Goal: Information Seeking & Learning: Check status

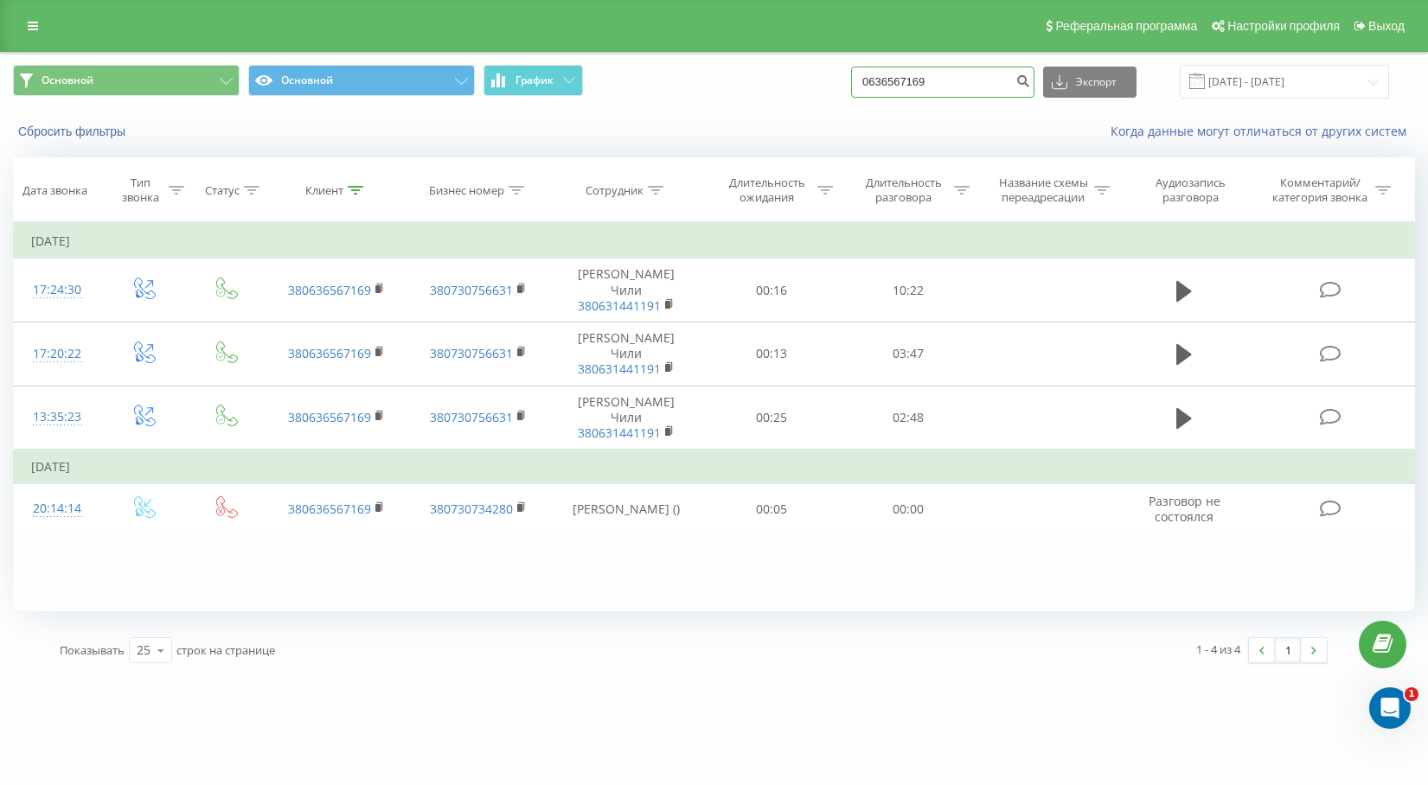
click at [979, 84] on input "0636567169" at bounding box center [942, 82] width 183 height 31
drag, startPoint x: 0, startPoint y: 0, endPoint x: 727, endPoint y: 85, distance: 731.4
click at [727, 85] on div "Основной Основной График 0636567169 Экспорт .csv .xls .xlsx 01.01.2016 - 06.02.…" at bounding box center [714, 82] width 1402 height 34
paste input "380979050060"
drag, startPoint x: 918, startPoint y: 82, endPoint x: 874, endPoint y: 80, distance: 43.3
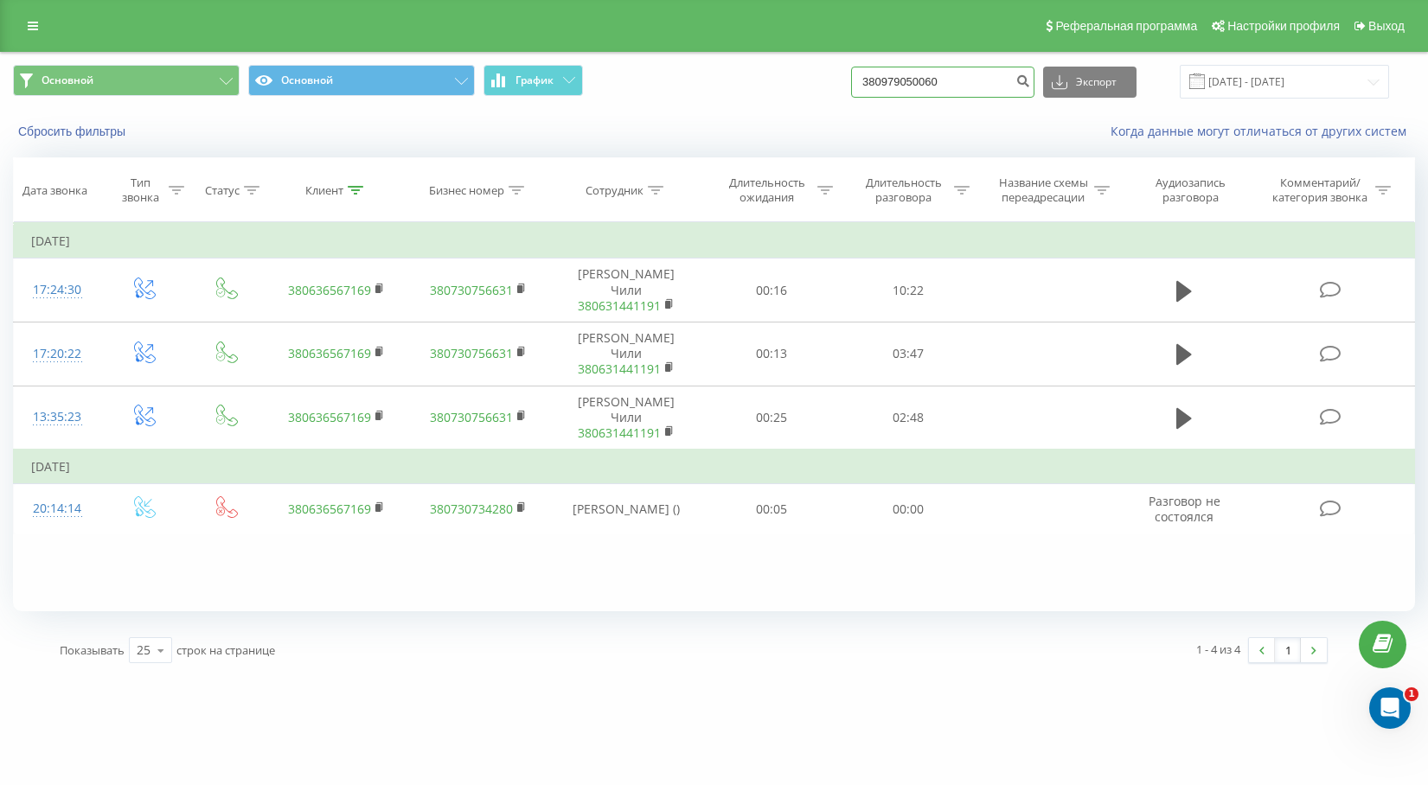
click at [874, 80] on div "Основной Основной График 380979050060 Экспорт .csv .xls .xlsx 01.01.2016 - 06.0…" at bounding box center [714, 82] width 1402 height 34
type input "0979050060"
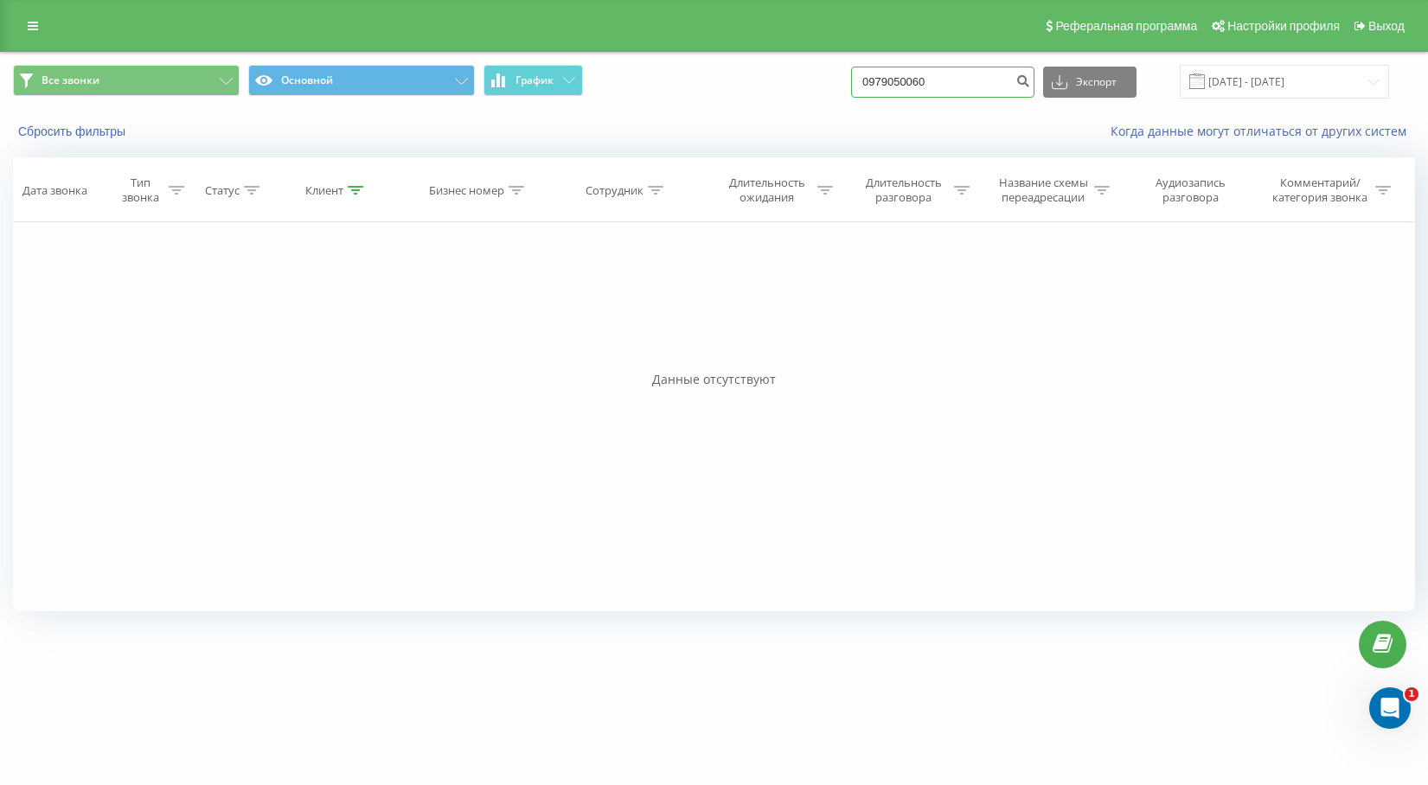
click at [971, 94] on input "0979050060" at bounding box center [942, 82] width 183 height 31
